Goal: Connect with others: Connect with others

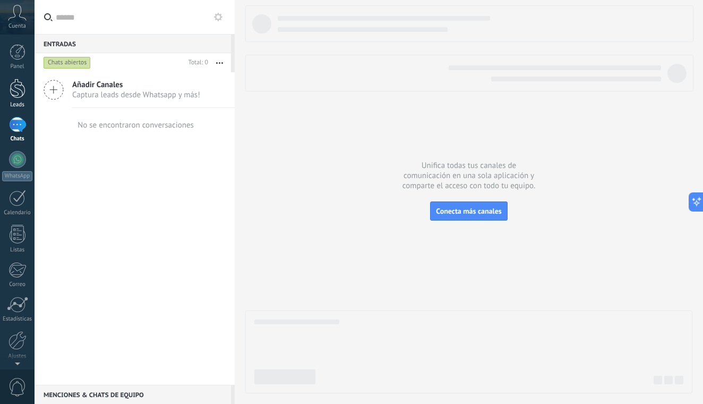
click at [13, 99] on link "Leads" at bounding box center [17, 94] width 35 height 30
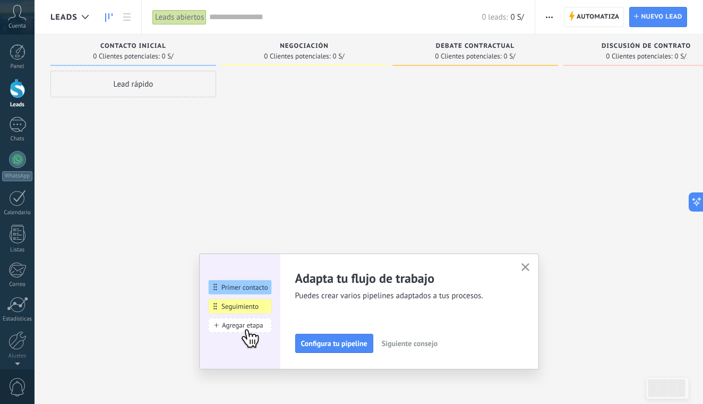
click at [527, 268] on use "button" at bounding box center [526, 267] width 8 height 8
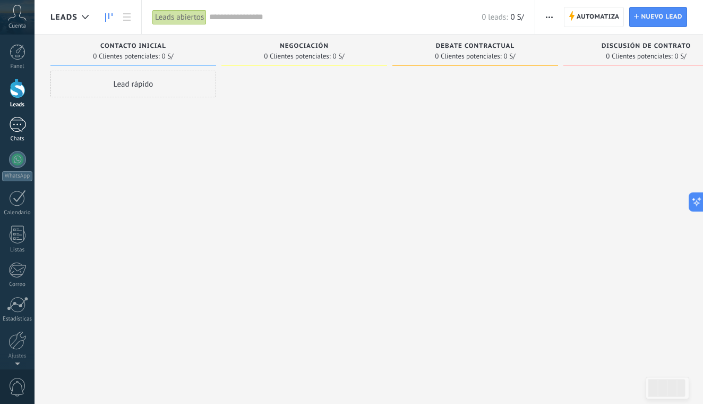
click at [13, 124] on div at bounding box center [17, 124] width 17 height 15
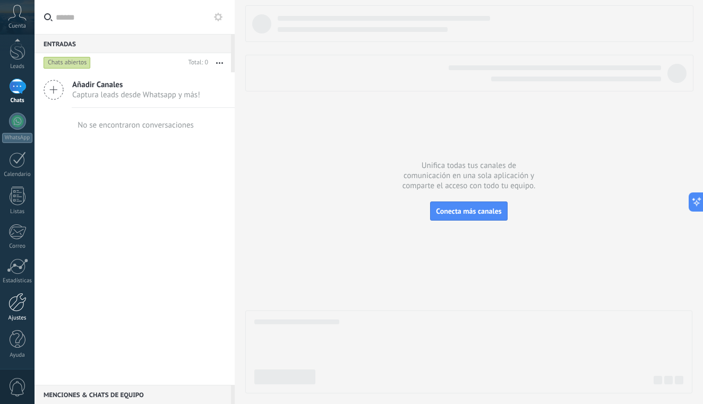
click at [20, 306] on div at bounding box center [18, 302] width 18 height 19
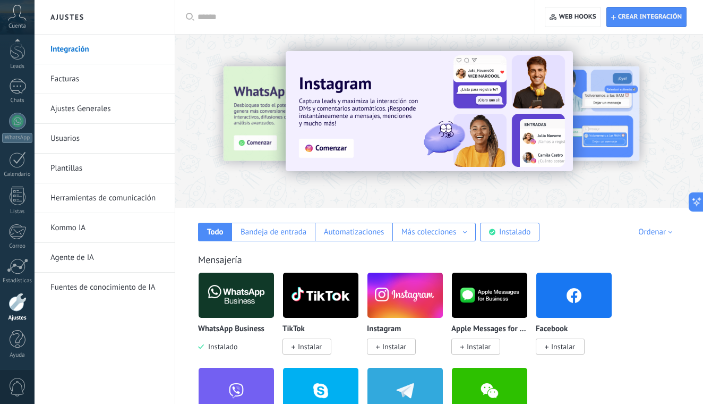
scroll to position [45, 0]
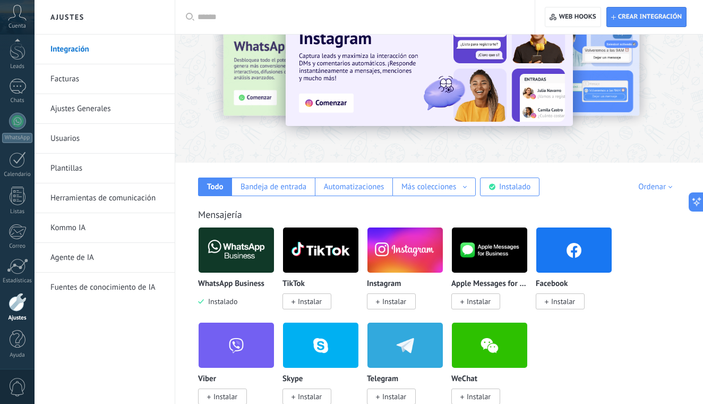
click at [244, 253] on img at bounding box center [236, 250] width 75 height 52
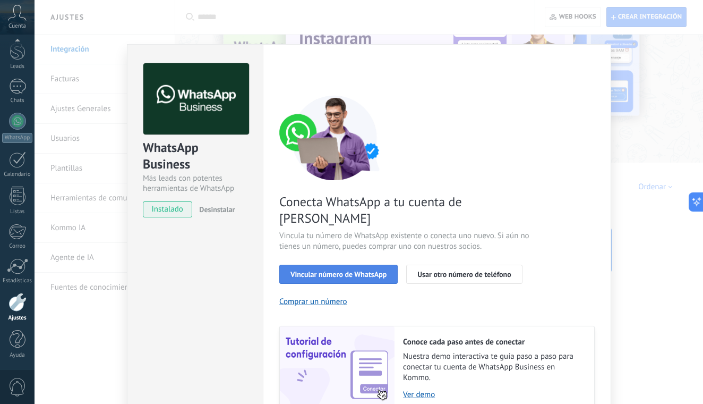
click at [304, 270] on span "Vincular número de WhatsApp" at bounding box center [339, 273] width 96 height 7
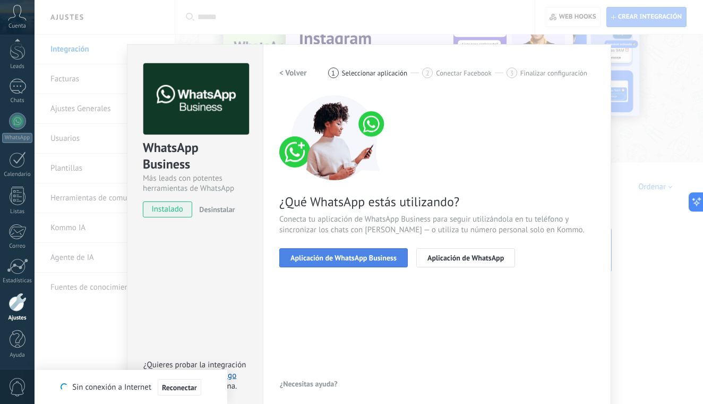
click at [310, 250] on button "Aplicación de WhatsApp Business" at bounding box center [343, 257] width 129 height 19
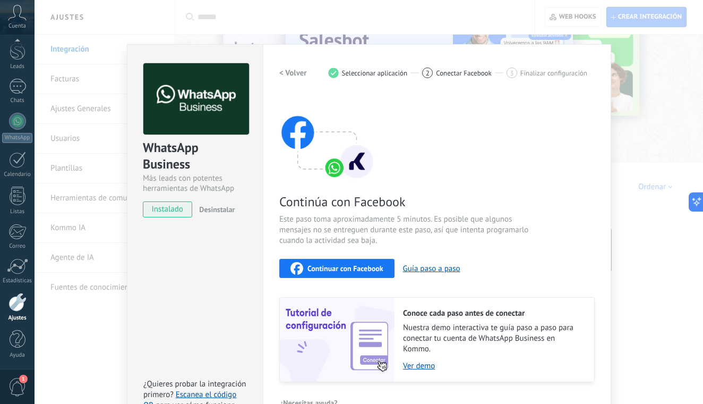
click at [313, 266] on span "Continuar con Facebook" at bounding box center [346, 268] width 76 height 7
